Goal: Transaction & Acquisition: Purchase product/service

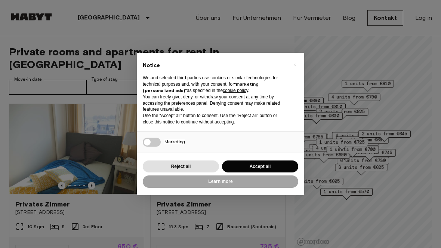
click at [377, 217] on div "× Notice We and selected third parties use cookies or similar technologies for …" at bounding box center [220, 124] width 441 height 248
click at [261, 169] on button "Accept all" at bounding box center [260, 166] width 76 height 12
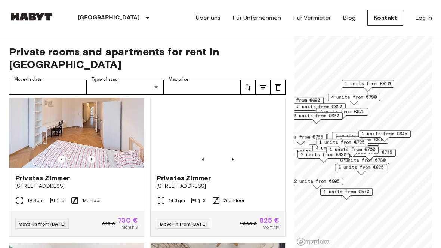
scroll to position [523, 0]
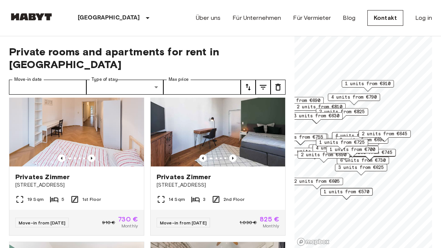
click at [200, 22] on link "Über uns" at bounding box center [208, 17] width 25 height 9
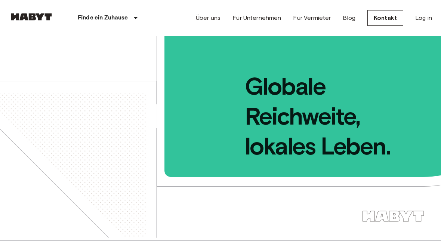
click at [257, 22] on link "Für Unternehmen" at bounding box center [257, 17] width 49 height 9
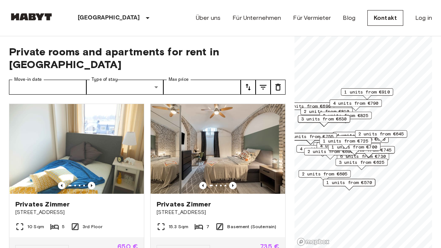
click at [389, 22] on link "Kontakt" at bounding box center [386, 18] width 36 height 16
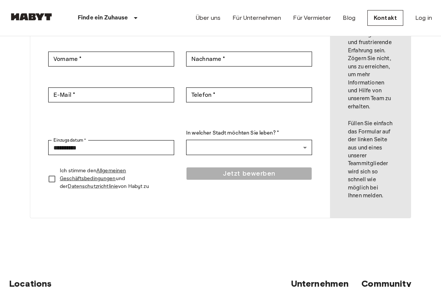
scroll to position [113, 0]
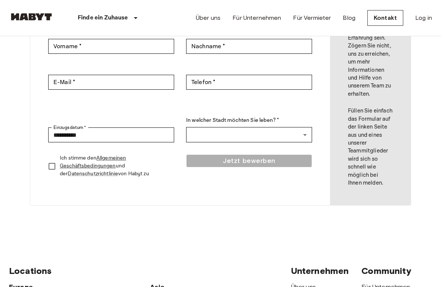
click at [96, 166] on link "Allgemeinen Geschäftsbedingungen" at bounding box center [93, 162] width 66 height 15
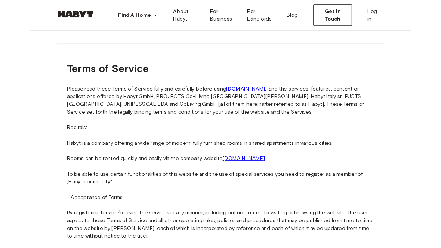
scroll to position [27, 0]
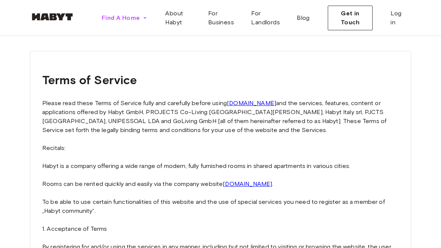
click at [132, 20] on span "Find A Home" at bounding box center [121, 17] width 38 height 9
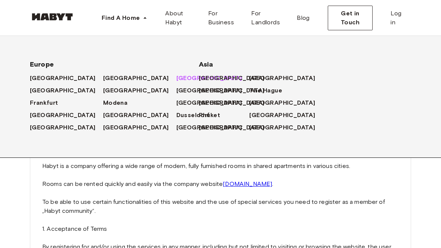
click at [177, 80] on span "Munich" at bounding box center [210, 78] width 66 height 9
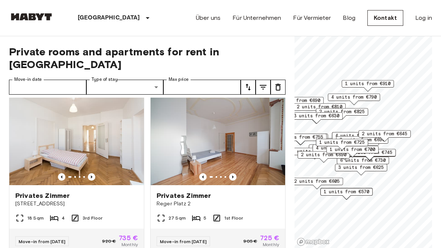
scroll to position [1166, 0]
click at [241, 159] on img at bounding box center [218, 140] width 135 height 90
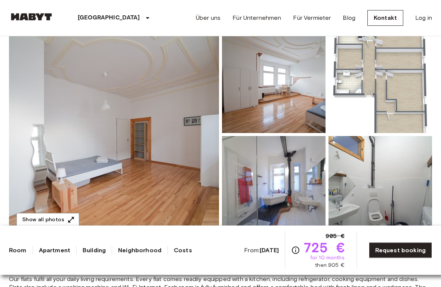
scroll to position [70, 0]
click at [182, 150] on img at bounding box center [114, 134] width 210 height 199
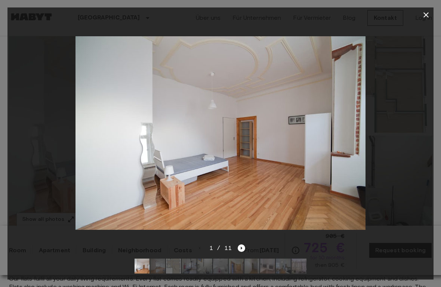
click at [343, 119] on img at bounding box center [221, 132] width 290 height 193
click at [321, 154] on img at bounding box center [221, 132] width 290 height 193
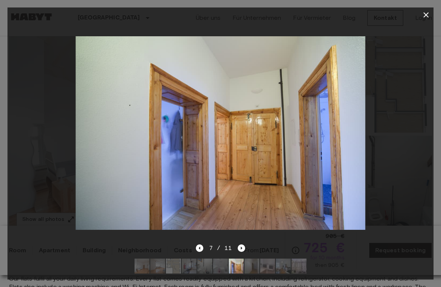
click at [196, 189] on img at bounding box center [221, 132] width 290 height 193
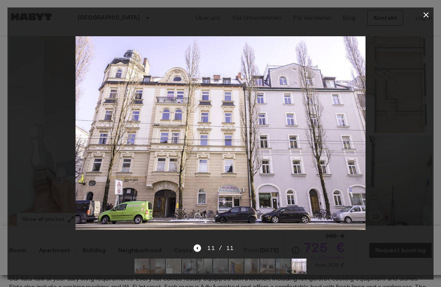
click at [267, 179] on img at bounding box center [221, 132] width 290 height 193
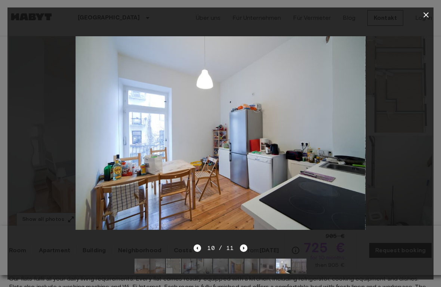
click at [427, 17] on icon "button" at bounding box center [426, 14] width 9 height 9
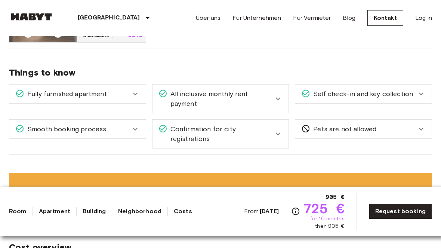
scroll to position [504, 0]
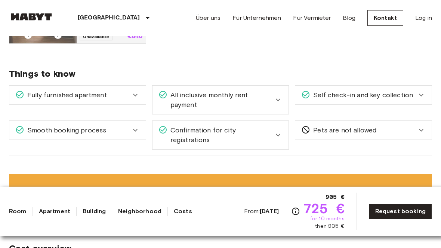
click at [424, 95] on icon at bounding box center [421, 95] width 9 height 9
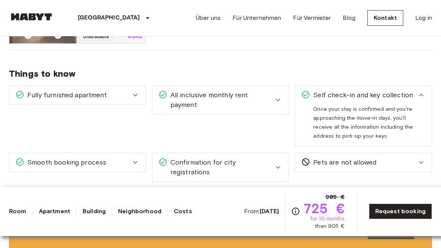
click at [426, 175] on div "Things to know Fully furnished apartment All you need to do is pack your clothe…" at bounding box center [220, 119] width 423 height 138
click at [417, 161] on div "Pets are not allowed" at bounding box center [359, 162] width 116 height 10
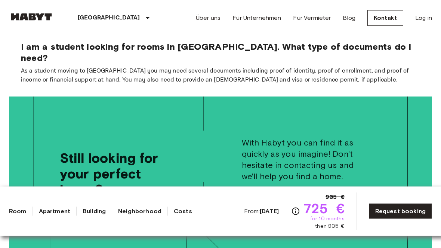
scroll to position [1174, 0]
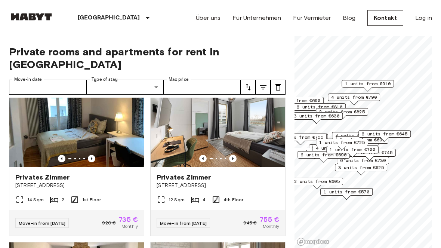
scroll to position [2672, 0]
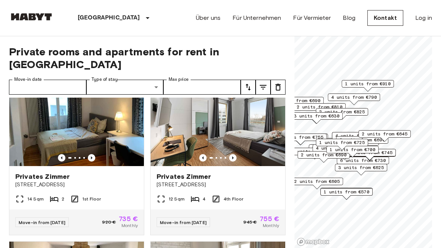
click at [3, 178] on div "Privates Zimmer Edelweißstraße 4 14 Sqm 2 1st Floor Move-in from 18 Aug 25 920 …" at bounding box center [73, 152] width 141 height 165
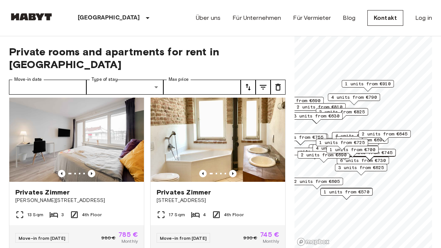
scroll to position [1330, 0]
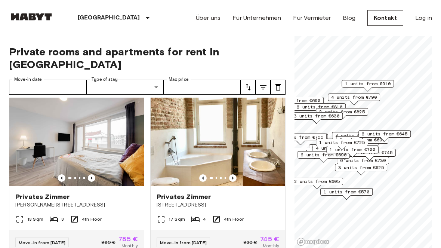
click at [193, 174] on div at bounding box center [218, 177] width 135 height 7
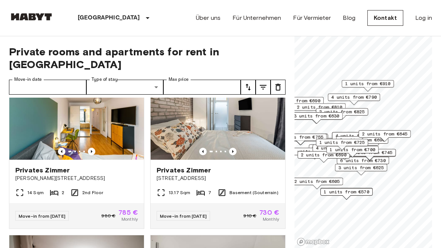
scroll to position [696, 0]
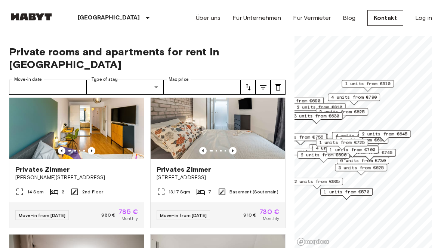
click at [37, 126] on img at bounding box center [76, 114] width 135 height 90
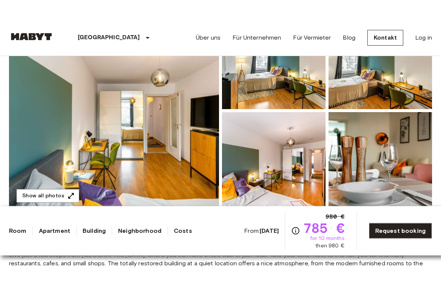
scroll to position [114, 0]
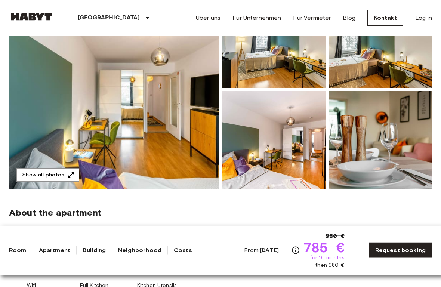
click at [57, 150] on img at bounding box center [114, 90] width 210 height 199
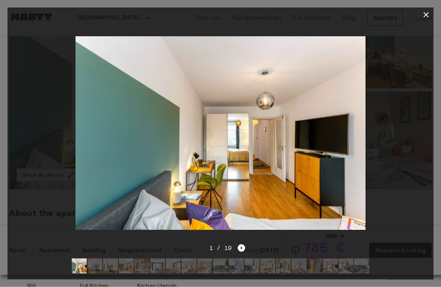
scroll to position [114, 0]
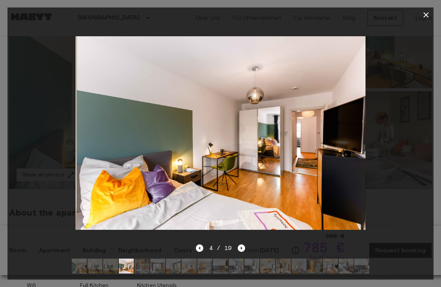
click at [138, 196] on img at bounding box center [222, 132] width 290 height 193
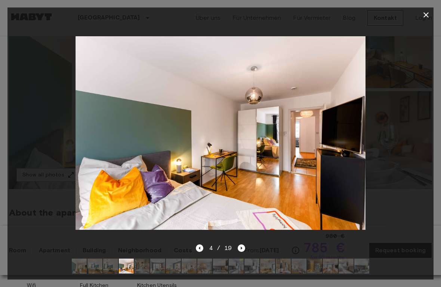
click at [423, 19] on button "button" at bounding box center [426, 14] width 15 height 15
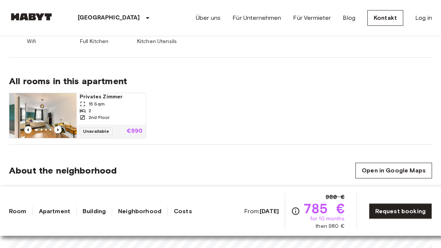
scroll to position [358, 0]
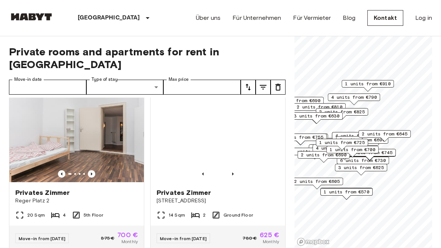
scroll to position [998, 0]
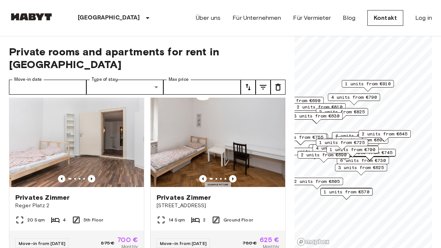
click at [30, 147] on img at bounding box center [76, 142] width 135 height 90
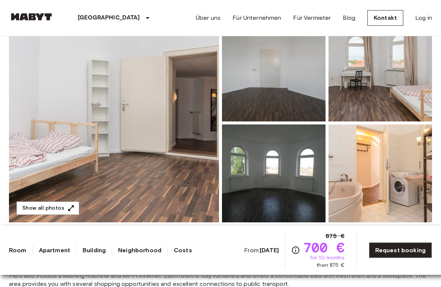
scroll to position [81, 0]
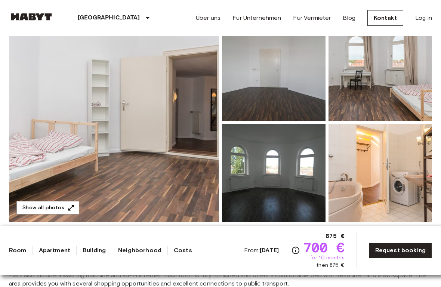
click at [49, 178] on img at bounding box center [114, 122] width 210 height 199
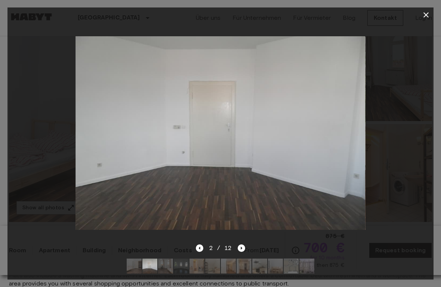
click at [163, 180] on img at bounding box center [221, 132] width 290 height 193
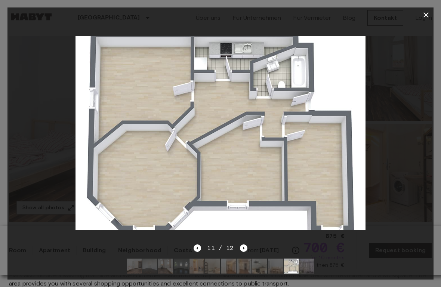
click at [423, 14] on icon "button" at bounding box center [426, 14] width 9 height 9
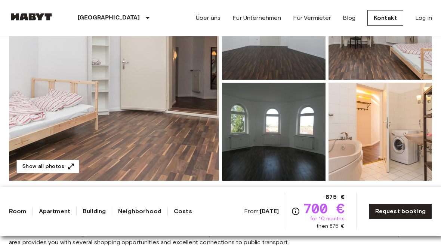
scroll to position [118, 0]
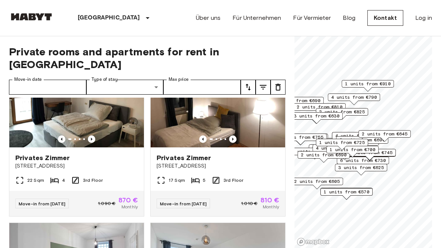
scroll to position [4164, 0]
